Goal: Task Accomplishment & Management: Manage account settings

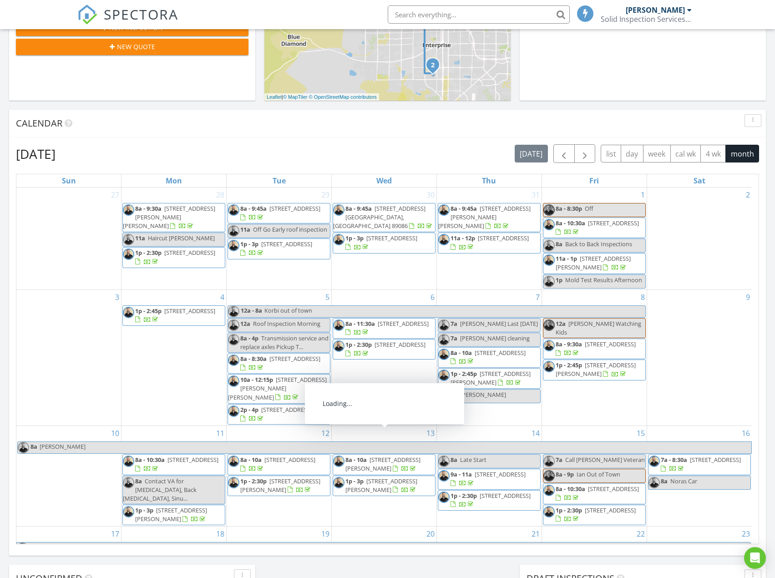
scroll to position [271, 0]
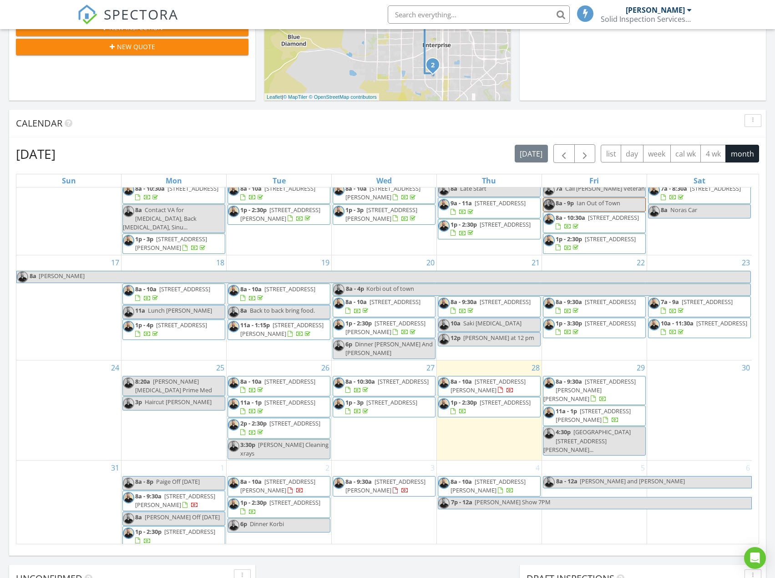
click at [501, 386] on span "704 Cypress Meadows Ln, Las Vegas 89144" at bounding box center [488, 385] width 75 height 17
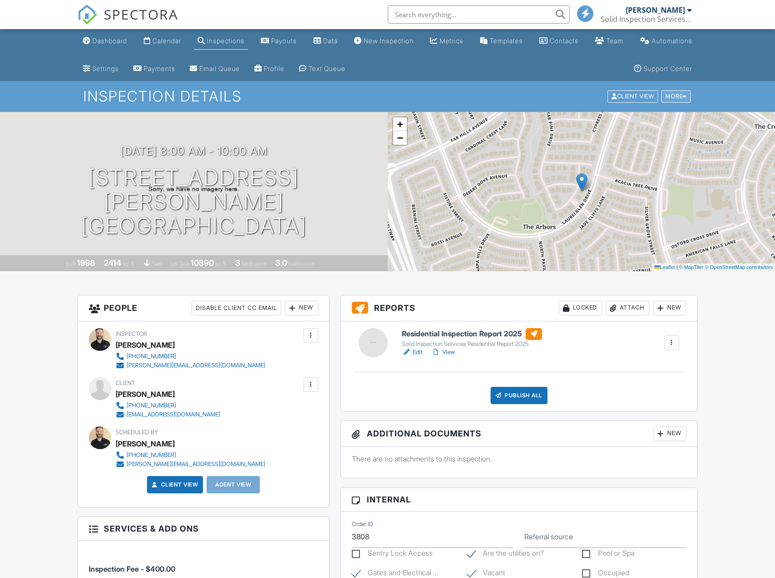
click at [676, 91] on div "More" at bounding box center [676, 97] width 30 height 12
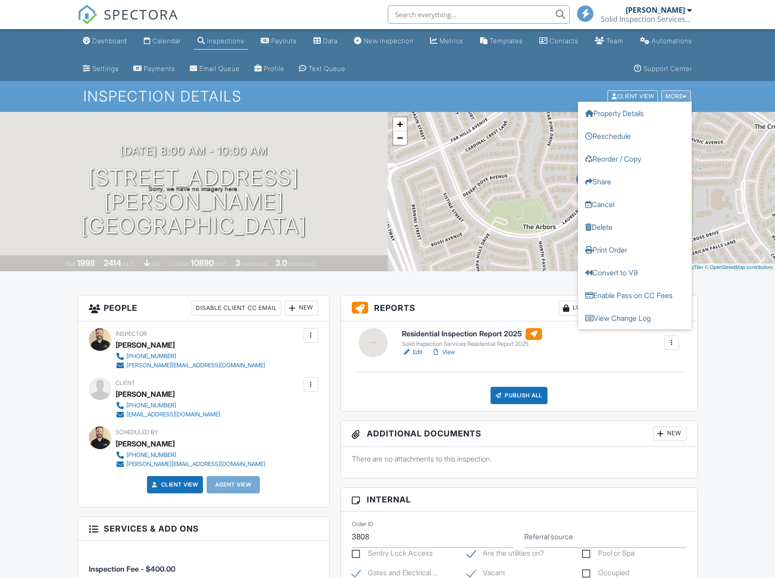
click at [676, 96] on div "More" at bounding box center [676, 97] width 30 height 12
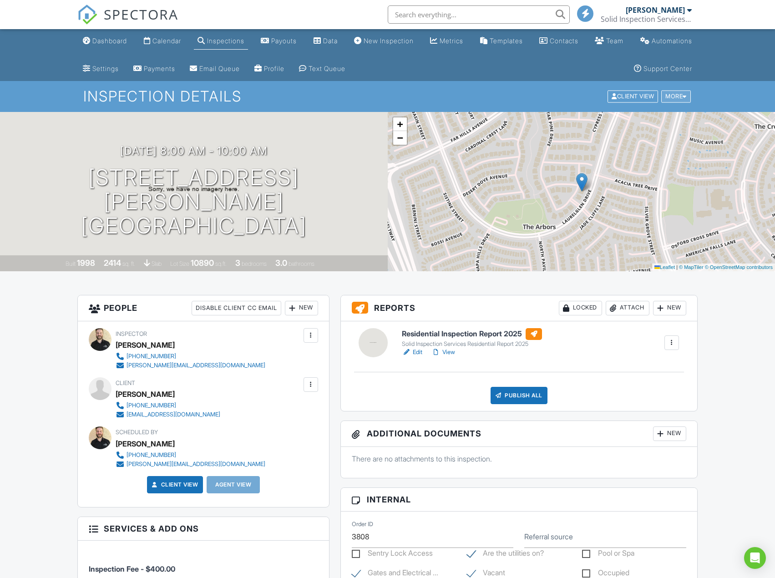
click at [676, 96] on div "More" at bounding box center [676, 97] width 30 height 12
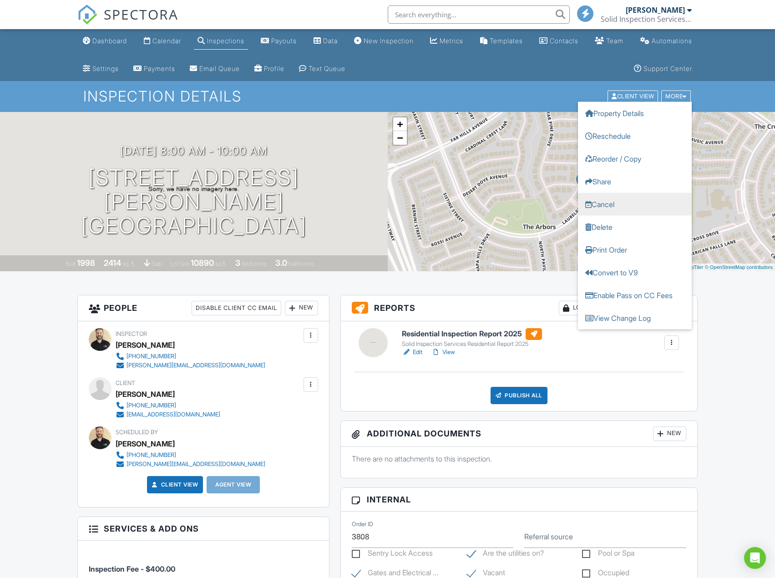
click at [602, 198] on link "Cancel" at bounding box center [635, 204] width 114 height 23
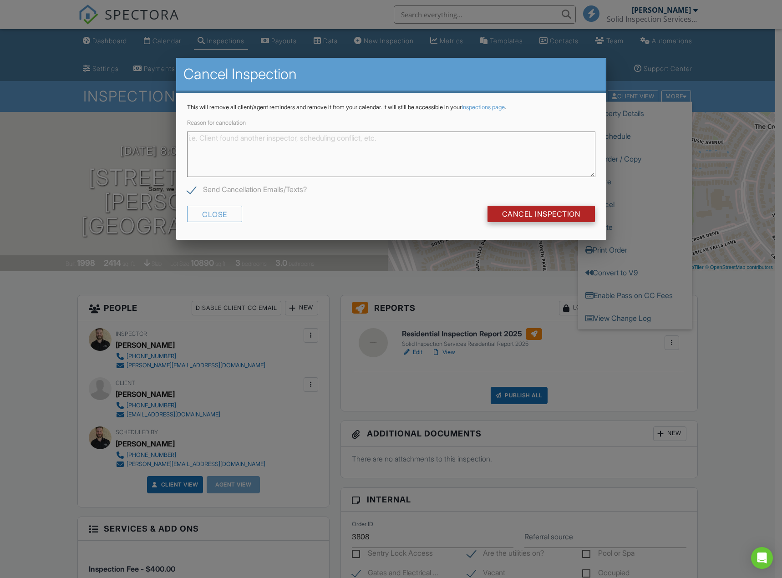
click at [527, 213] on input "Cancel Inspection" at bounding box center [541, 214] width 108 height 16
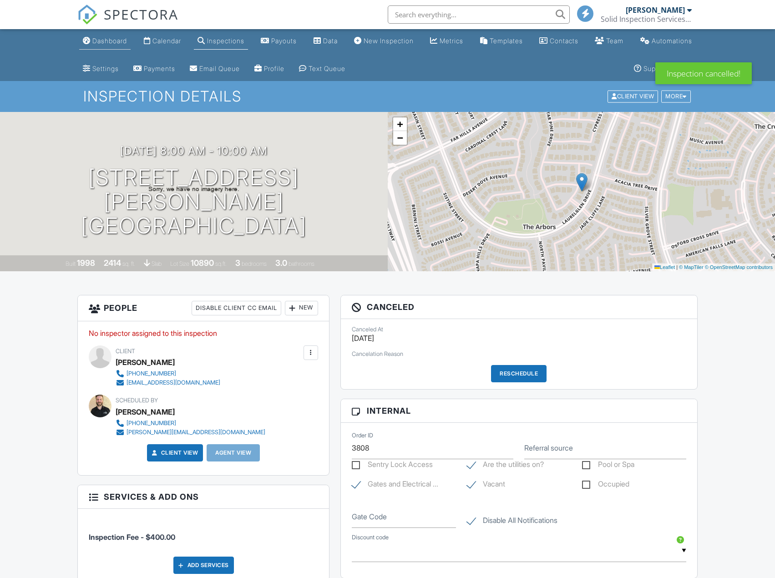
click at [105, 39] on div "Dashboard" at bounding box center [109, 41] width 35 height 8
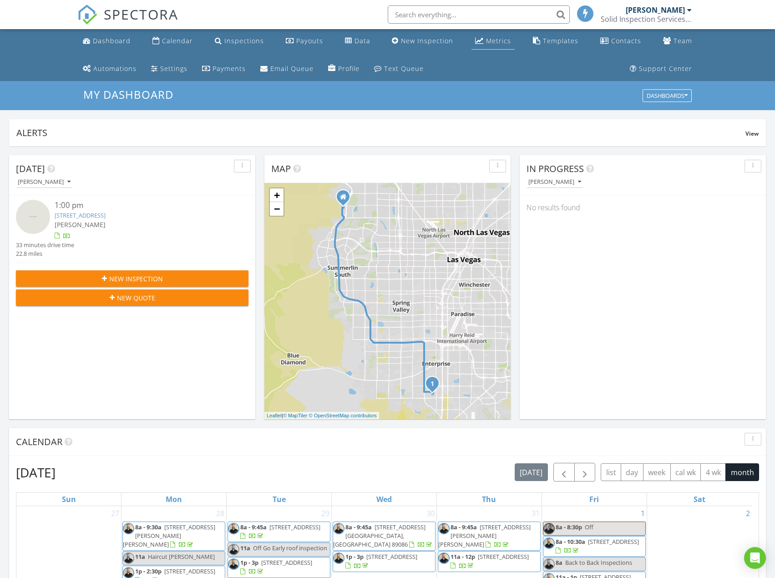
click at [486, 41] on div "Metrics" at bounding box center [498, 40] width 25 height 9
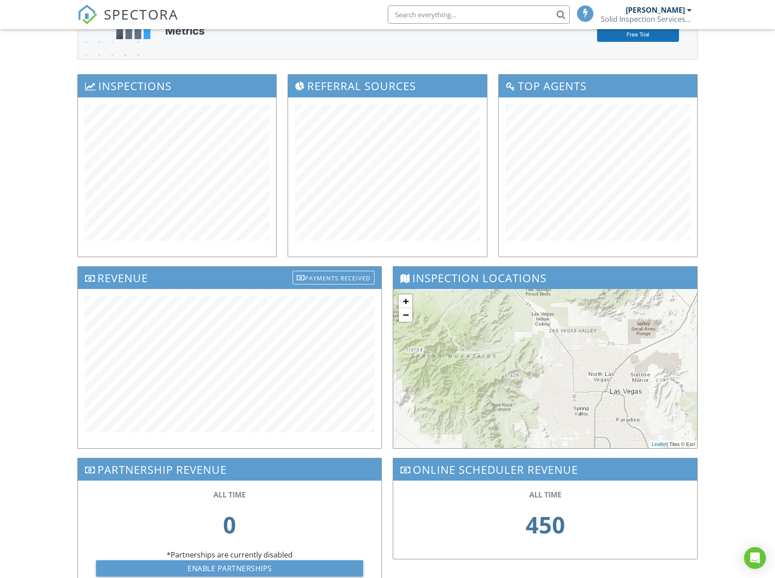
scroll to position [149, 0]
